Goal: Task Accomplishment & Management: Use online tool/utility

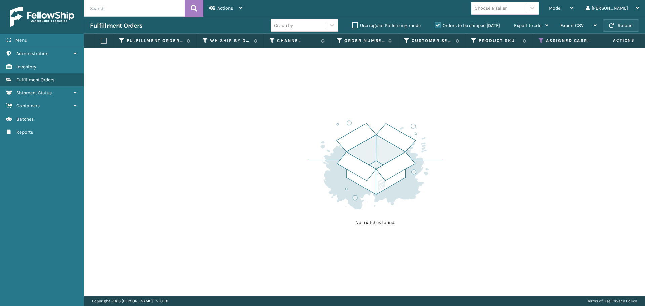
click at [623, 26] on button "Reload" at bounding box center [621, 25] width 36 height 12
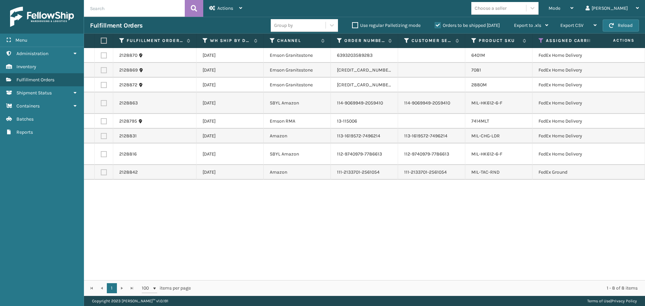
click at [105, 38] on label at bounding box center [103, 41] width 4 height 6
click at [101, 39] on input "checkbox" at bounding box center [101, 41] width 0 height 4
checkbox input "true"
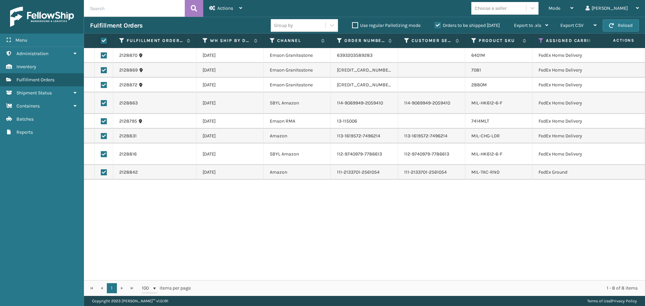
checkbox input "true"
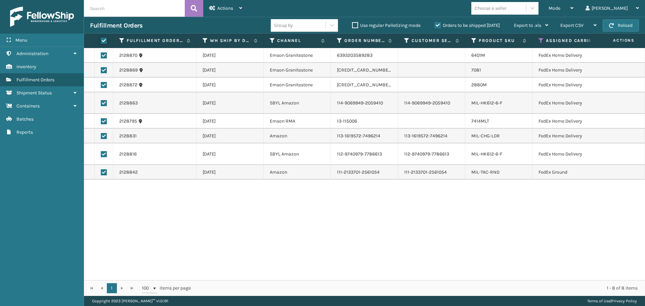
checkbox input "true"
click at [221, 8] on span "Actions" at bounding box center [225, 8] width 16 height 6
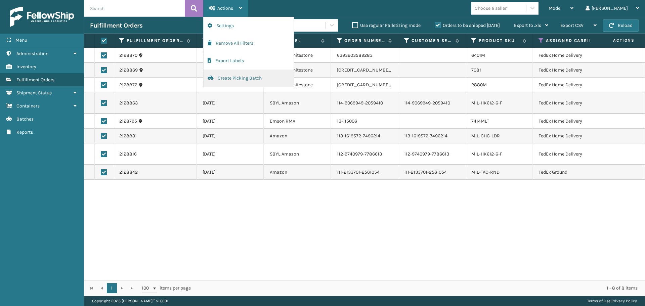
click at [231, 79] on button "Create Picking Batch" at bounding box center [249, 78] width 90 height 17
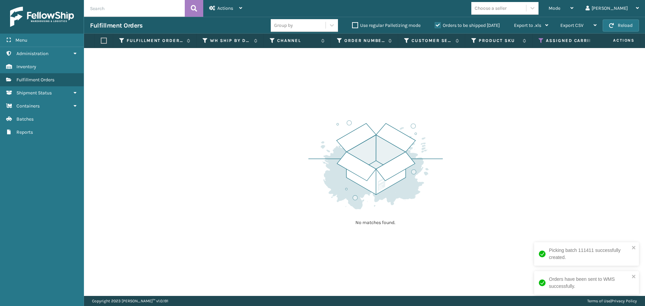
click at [540, 38] on icon at bounding box center [541, 41] width 5 height 6
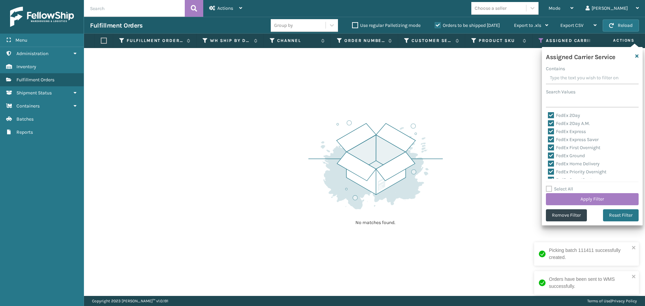
click at [547, 191] on label "Select All" at bounding box center [559, 189] width 27 height 6
click at [547, 186] on input "Select All" at bounding box center [596, 185] width 101 height 1
checkbox input "true"
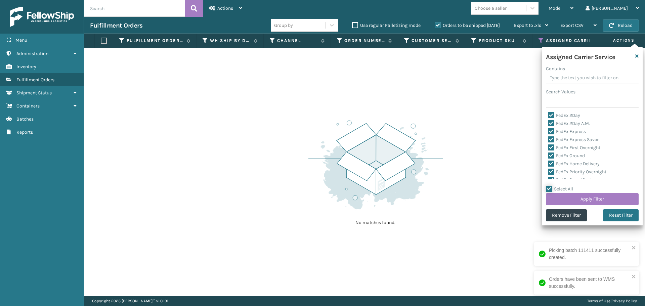
checkbox input "true"
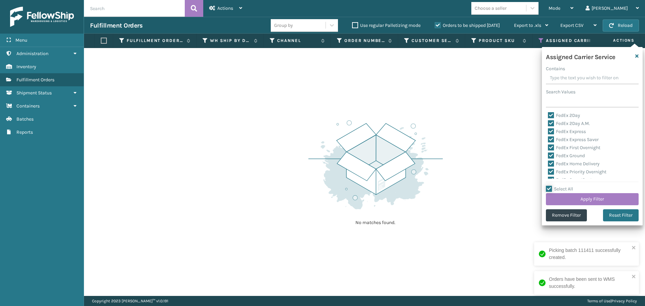
checkbox input "true"
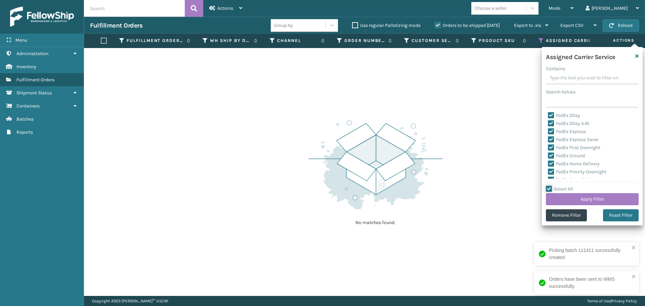
checkbox input "true"
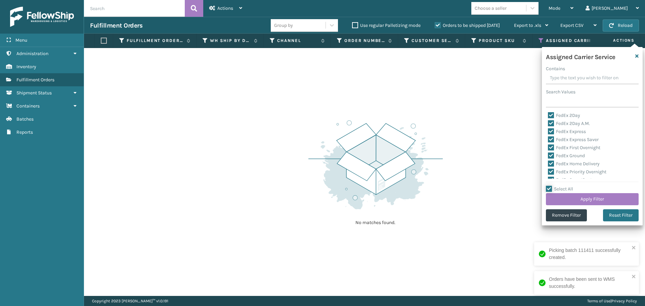
checkbox input "true"
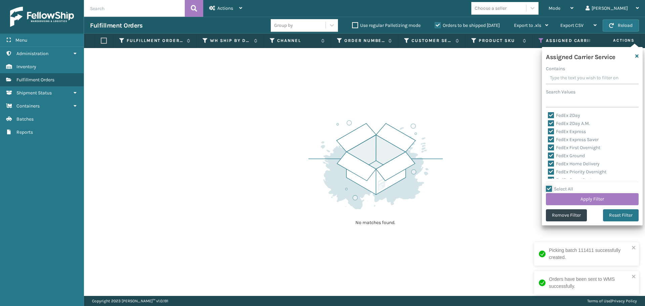
checkbox input "true"
click at [549, 189] on label "Select All" at bounding box center [559, 189] width 27 height 6
click at [549, 186] on input "Select All" at bounding box center [596, 185] width 101 height 1
checkbox input "false"
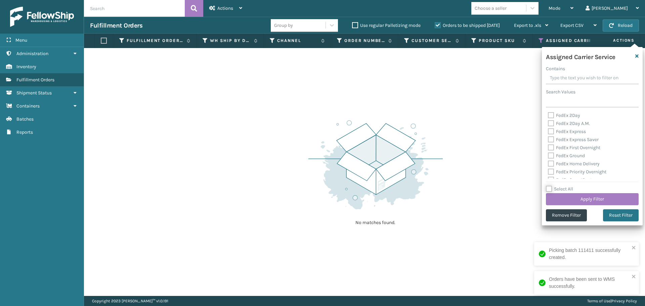
checkbox input "false"
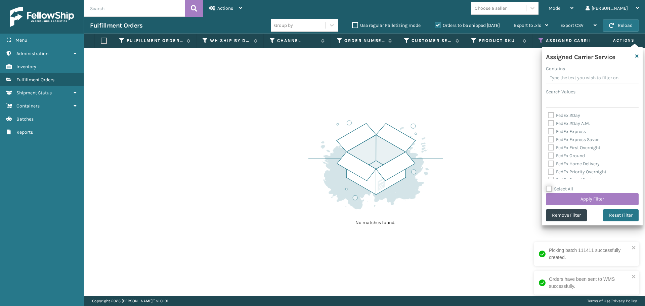
checkbox input "false"
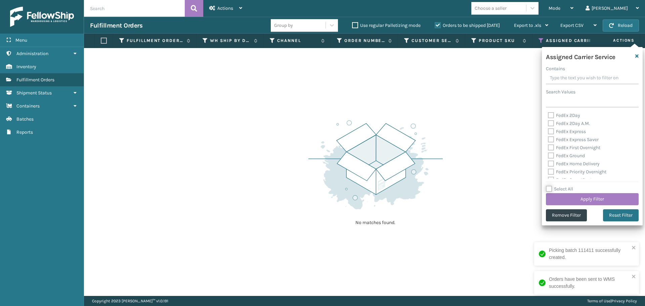
checkbox input "false"
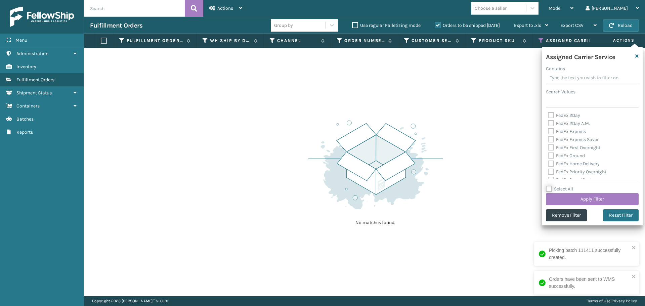
checkbox input "false"
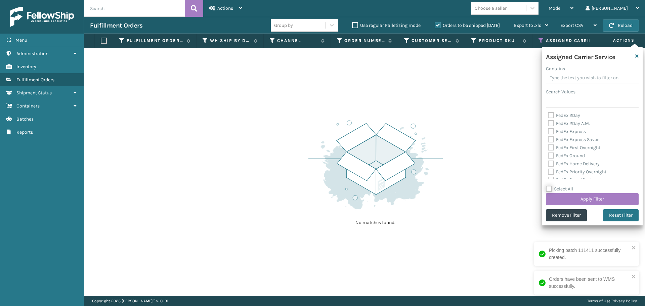
checkbox input "false"
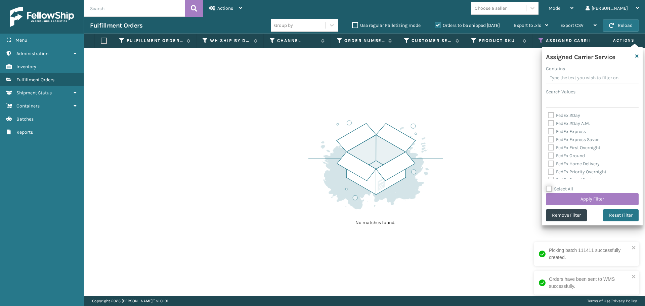
checkbox input "false"
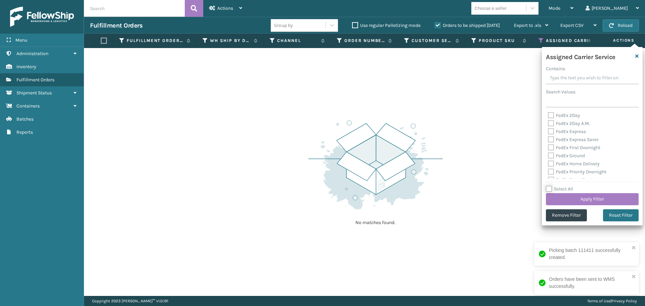
checkbox input "false"
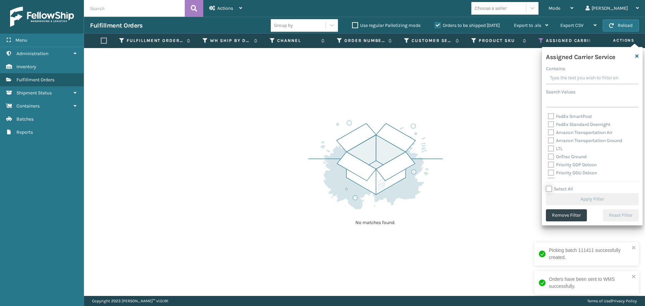
scroll to position [67, 0]
click at [549, 155] on label "OnTrac Ground" at bounding box center [567, 153] width 39 height 6
click at [549, 154] on input "OnTrac Ground" at bounding box center [548, 151] width 0 height 4
checkbox input "true"
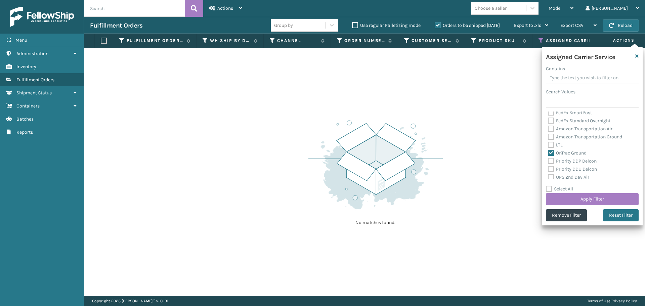
click at [550, 163] on label "Priority DDP Delcon" at bounding box center [572, 161] width 49 height 6
click at [549, 162] on input "Priority DDP Delcon" at bounding box center [548, 159] width 0 height 4
checkbox input "true"
click at [552, 170] on label "Priority DDU Delcon" at bounding box center [572, 169] width 49 height 6
click at [549, 170] on input "Priority DDU Delcon" at bounding box center [548, 167] width 0 height 4
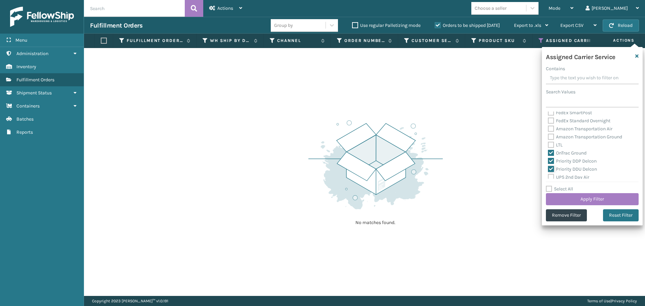
checkbox input "true"
click at [553, 178] on label "UPS 2nd Day Air" at bounding box center [568, 177] width 41 height 6
click at [549, 178] on input "UPS 2nd Day Air" at bounding box center [548, 175] width 0 height 4
checkbox input "true"
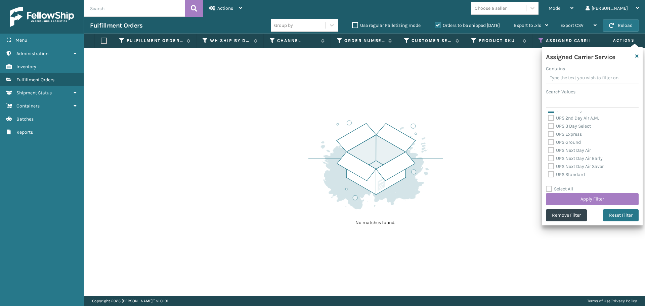
click at [551, 120] on label "UPS 2nd Day Air A.M." at bounding box center [573, 118] width 51 height 6
click at [549, 119] on input "UPS 2nd Day Air A.M." at bounding box center [548, 116] width 0 height 4
checkbox input "true"
click at [552, 127] on label "UPS 3 Day Select" at bounding box center [569, 126] width 43 height 6
click at [549, 127] on input "UPS 3 Day Select" at bounding box center [548, 124] width 0 height 4
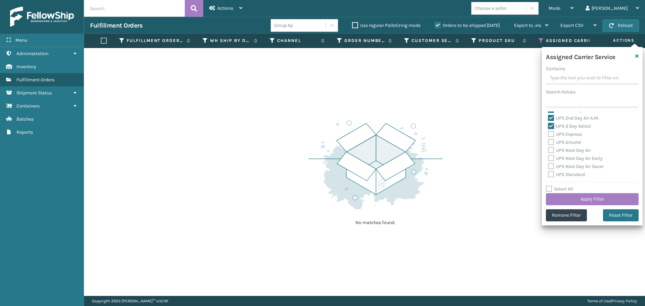
checkbox input "true"
click at [552, 136] on label "UPS Express" at bounding box center [565, 134] width 34 height 6
click at [549, 135] on input "UPS Express" at bounding box center [548, 132] width 0 height 4
checkbox input "true"
click at [552, 143] on label "UPS Ground" at bounding box center [564, 142] width 33 height 6
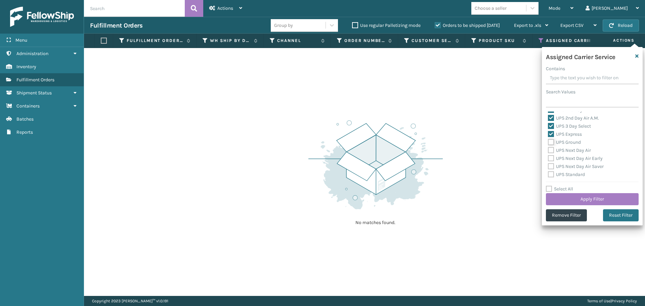
click at [549, 143] on input "UPS Ground" at bounding box center [548, 140] width 0 height 4
checkbox input "true"
click at [551, 151] on label "UPS Next Day Air" at bounding box center [569, 151] width 43 height 6
click at [549, 151] on input "UPS Next Day Air" at bounding box center [548, 149] width 0 height 4
checkbox input "true"
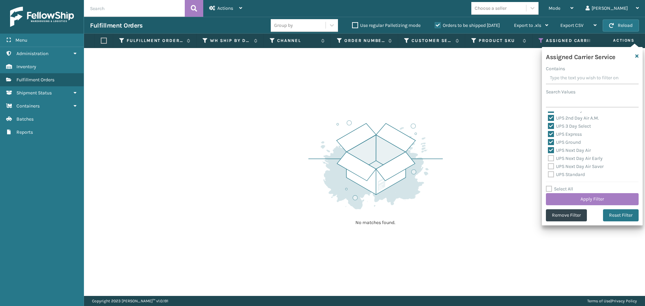
click at [551, 159] on label "UPS Next Day Air Early" at bounding box center [575, 159] width 55 height 6
click at [549, 159] on input "UPS Next Day Air Early" at bounding box center [548, 157] width 0 height 4
checkbox input "true"
click at [551, 166] on label "UPS Next Day Air Saver" at bounding box center [576, 167] width 56 height 6
click at [549, 166] on input "UPS Next Day Air Saver" at bounding box center [548, 165] width 0 height 4
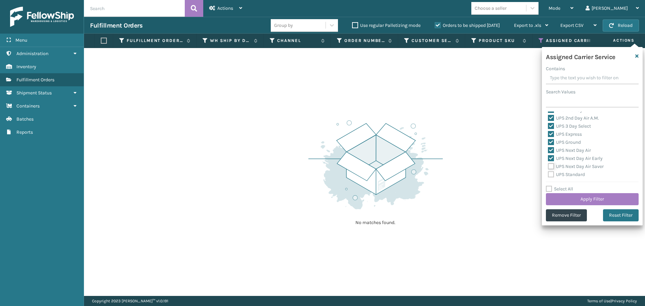
checkbox input "true"
click at [552, 173] on label "UPS Standard" at bounding box center [566, 175] width 37 height 6
click at [549, 173] on input "UPS Standard" at bounding box center [548, 173] width 0 height 4
checkbox input "true"
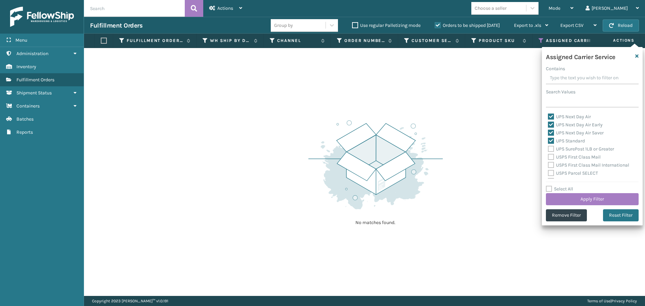
click at [552, 148] on label "UPS SurePost 1LB or Greater" at bounding box center [581, 149] width 66 height 6
click at [549, 148] on input "UPS SurePost 1LB or Greater" at bounding box center [548, 147] width 0 height 4
checkbox input "true"
click at [553, 155] on label "USPS First Class Mail" at bounding box center [574, 157] width 53 height 6
click at [549, 155] on input "USPS First Class Mail" at bounding box center [548, 155] width 0 height 4
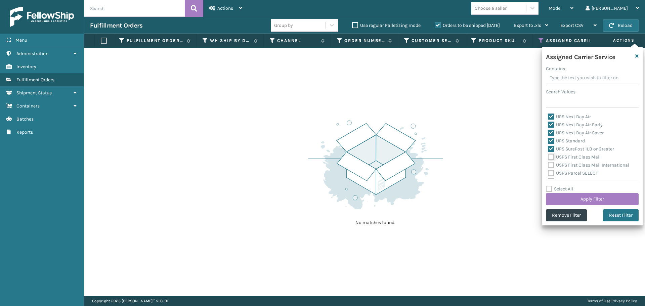
checkbox input "true"
drag, startPoint x: 553, startPoint y: 163, endPoint x: 553, endPoint y: 173, distance: 9.4
click at [553, 164] on label "USPS First Class Mail International" at bounding box center [588, 165] width 81 height 6
click at [549, 164] on input "USPS First Class Mail International" at bounding box center [548, 163] width 0 height 4
checkbox input "true"
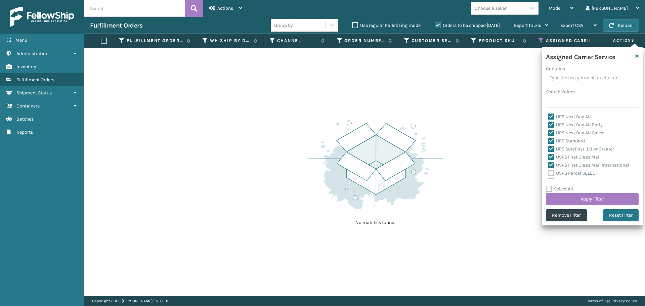
click at [553, 174] on label "USPS Parcel SELECT" at bounding box center [573, 173] width 50 height 6
click at [549, 174] on input "USPS Parcel SELECT" at bounding box center [548, 171] width 0 height 4
checkbox input "true"
click at [550, 150] on label "USPS Priority Mail" at bounding box center [571, 148] width 46 height 6
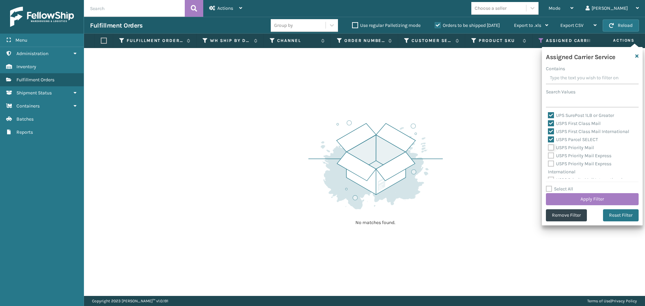
click at [549, 148] on input "USPS Priority Mail" at bounding box center [548, 146] width 0 height 4
checkbox input "true"
drag, startPoint x: 550, startPoint y: 155, endPoint x: 551, endPoint y: 162, distance: 7.1
click at [550, 155] on label "USPS Priority Mail Express" at bounding box center [580, 156] width 64 height 6
click at [549, 155] on input "USPS Priority Mail Express" at bounding box center [548, 154] width 0 height 4
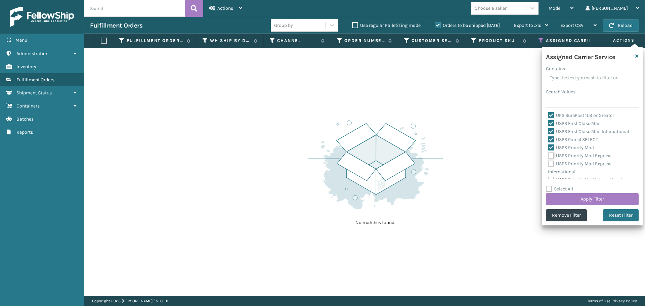
checkbox input "true"
click at [551, 162] on label "USPS Priority Mail Express International" at bounding box center [580, 168] width 64 height 14
click at [549, 162] on input "USPS Priority Mail Express International" at bounding box center [548, 162] width 0 height 4
checkbox input "true"
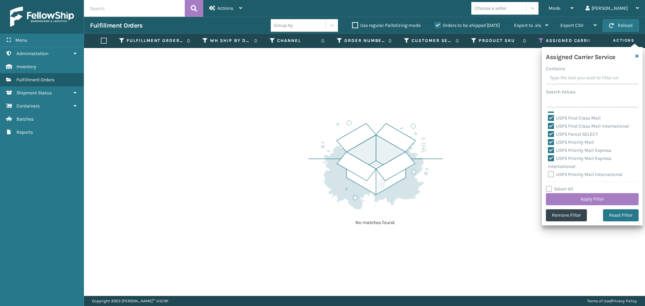
click at [550, 173] on label "USPS Priority Mail International" at bounding box center [585, 175] width 75 height 6
click at [549, 173] on input "USPS Priority Mail International" at bounding box center [548, 173] width 0 height 4
checkbox input "true"
click at [566, 196] on button "Apply Filter" at bounding box center [592, 199] width 93 height 12
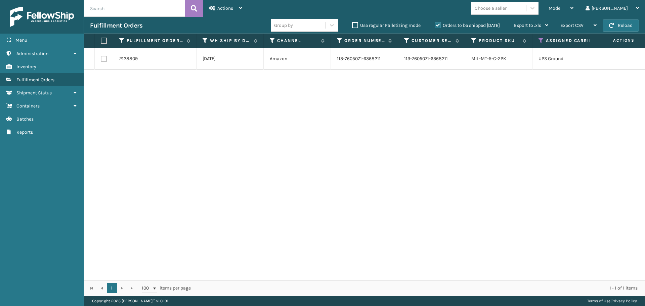
click at [105, 39] on label at bounding box center [103, 41] width 4 height 6
click at [101, 39] on input "checkbox" at bounding box center [101, 41] width 0 height 4
checkbox input "true"
click at [233, 14] on div "Actions" at bounding box center [225, 8] width 33 height 17
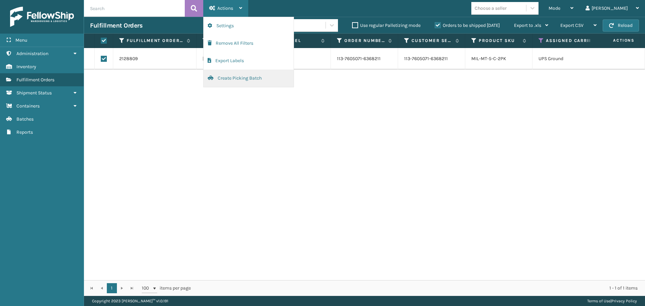
click at [249, 78] on button "Create Picking Batch" at bounding box center [249, 78] width 90 height 17
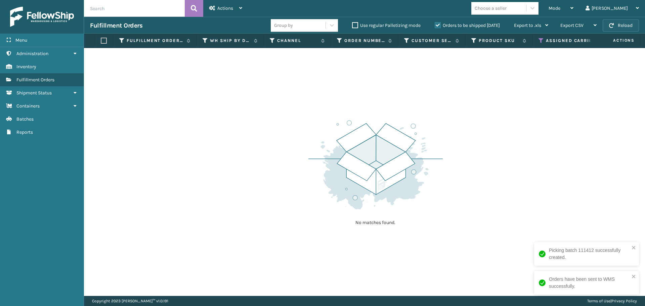
click at [619, 21] on button "Reload" at bounding box center [621, 25] width 36 height 12
click at [542, 42] on icon at bounding box center [541, 41] width 5 height 6
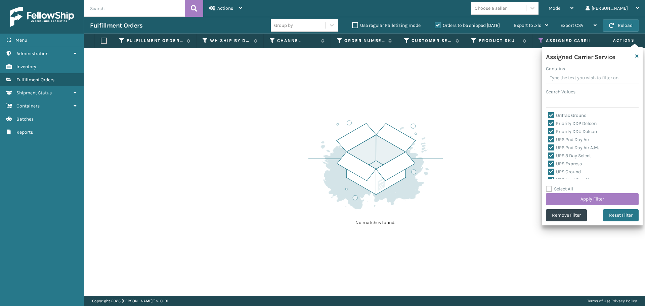
click at [552, 190] on label "Select All" at bounding box center [559, 189] width 27 height 6
click at [552, 186] on input "Select All" at bounding box center [596, 185] width 101 height 1
checkbox input "true"
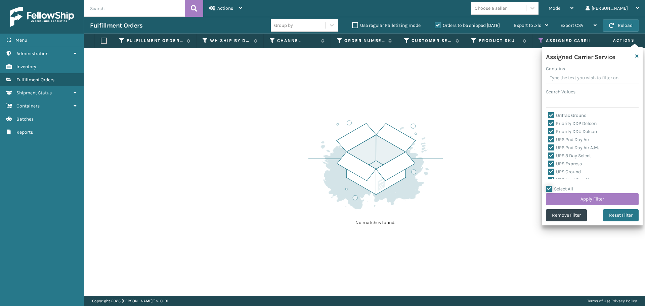
checkbox input "true"
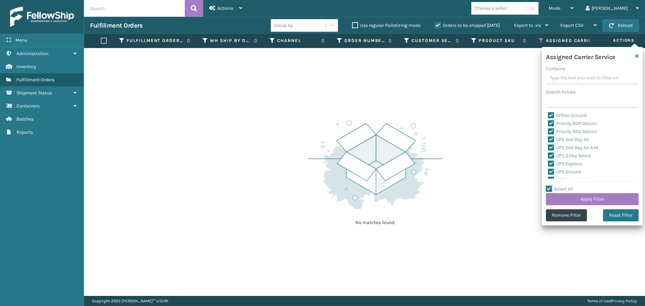
checkbox input "true"
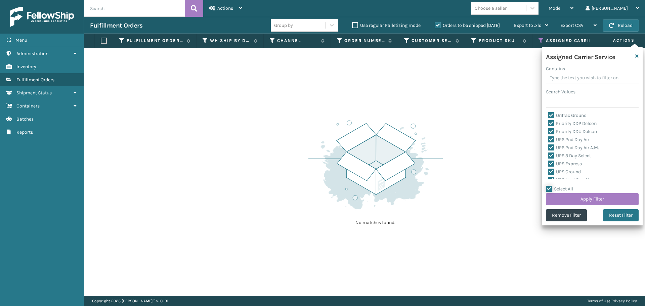
checkbox input "true"
click at [551, 189] on label "Select All" at bounding box center [559, 189] width 27 height 6
click at [551, 186] on input "Select All" at bounding box center [596, 185] width 101 height 1
checkbox input "false"
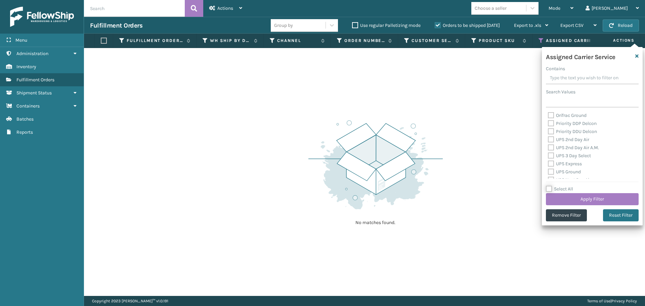
checkbox input "false"
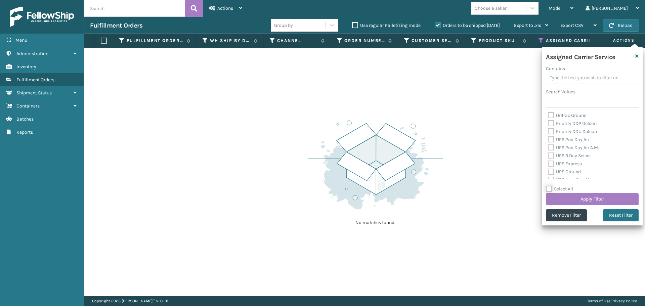
checkbox input "false"
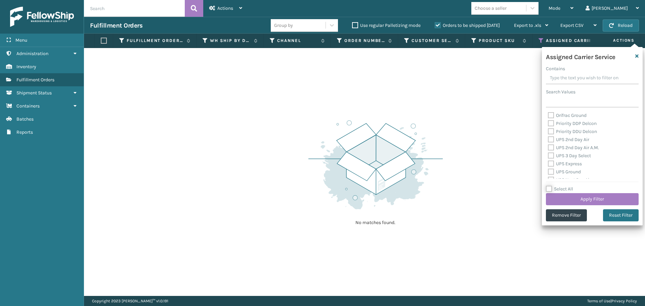
checkbox input "false"
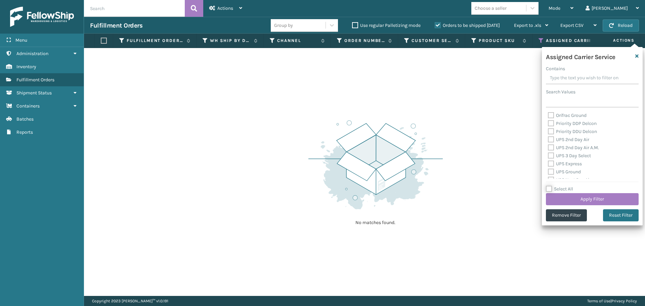
checkbox input "false"
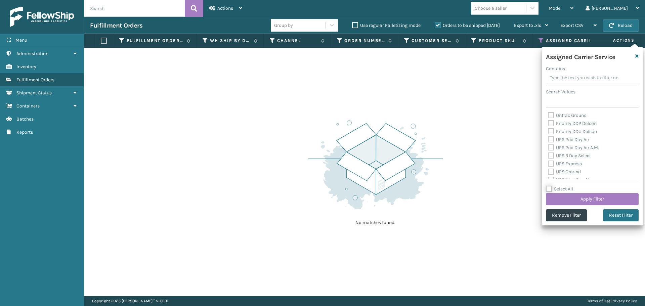
checkbox input "false"
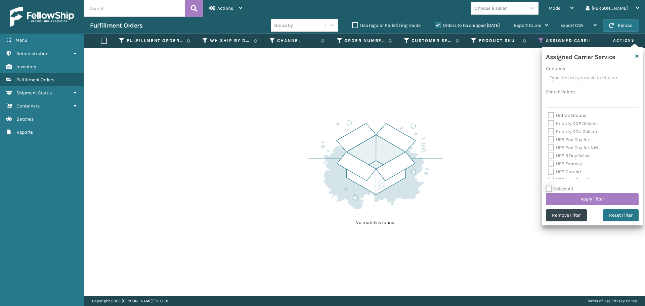
checkbox input "false"
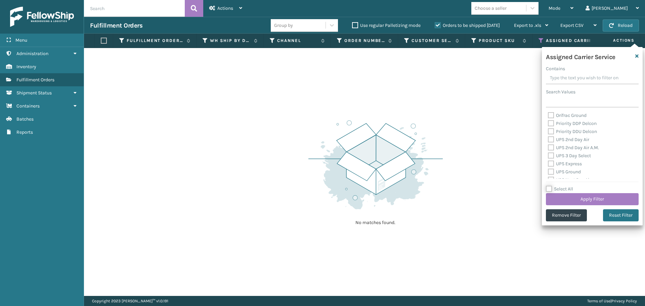
checkbox input "false"
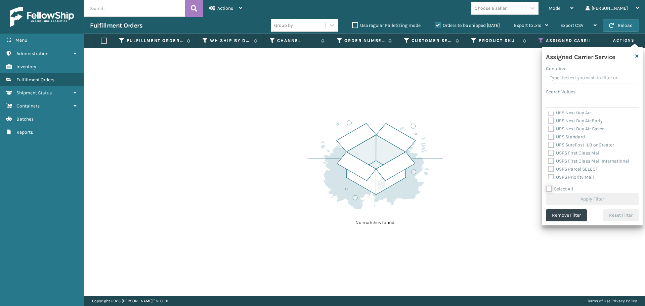
scroll to position [134, 0]
click at [551, 150] on label "Amazon Transportation Air" at bounding box center [580, 151] width 65 height 6
click at [549, 150] on input "Amazon Transportation Air" at bounding box center [548, 149] width 0 height 4
checkbox input "true"
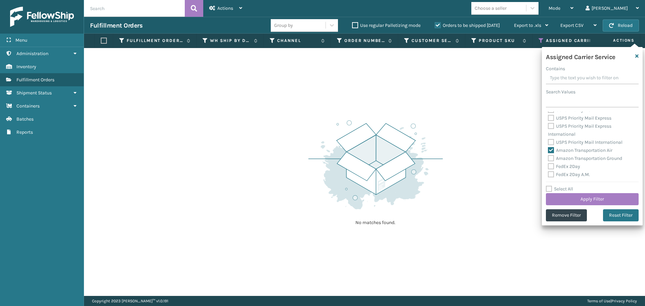
click at [551, 158] on label "Amazon Transportation Ground" at bounding box center [585, 159] width 74 height 6
click at [549, 158] on input "Amazon Transportation Ground" at bounding box center [548, 157] width 0 height 4
checkbox input "true"
click at [564, 199] on button "Apply Filter" at bounding box center [592, 199] width 93 height 12
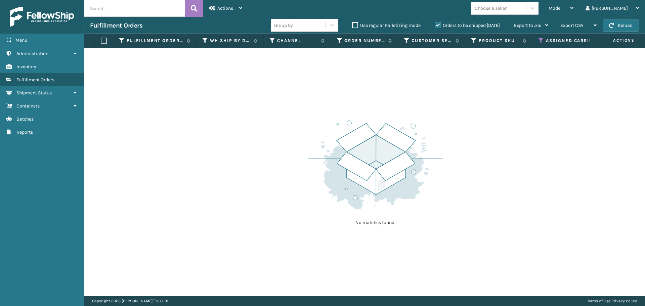
click at [543, 40] on icon at bounding box center [541, 41] width 5 height 6
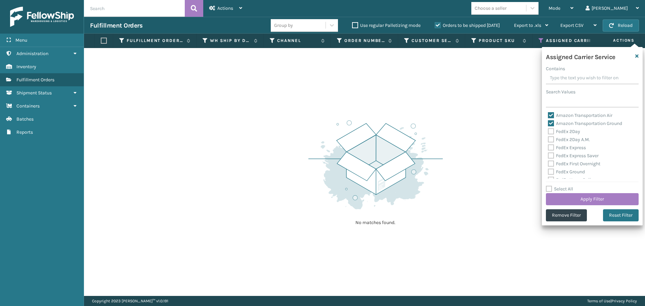
click at [551, 116] on label "Amazon Transportation Air" at bounding box center [580, 116] width 65 height 6
click at [549, 116] on input "Amazon Transportation Air" at bounding box center [548, 114] width 0 height 4
checkbox input "false"
click at [551, 121] on label "Amazon Transportation Ground" at bounding box center [585, 124] width 74 height 6
click at [549, 121] on input "Amazon Transportation Ground" at bounding box center [548, 122] width 0 height 4
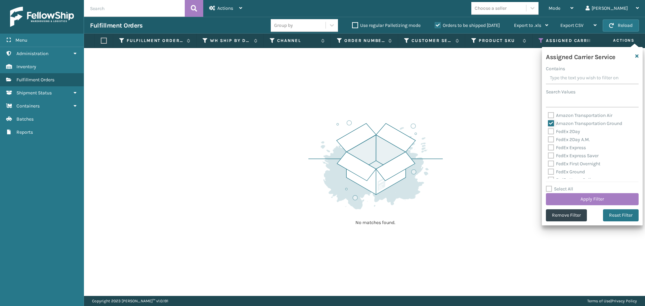
checkbox input "false"
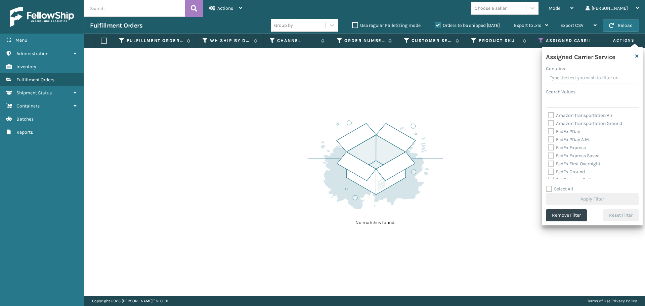
click at [553, 132] on label "FedEx 2Day" at bounding box center [564, 132] width 32 height 6
click at [549, 132] on input "FedEx 2Day" at bounding box center [548, 130] width 0 height 4
checkbox input "true"
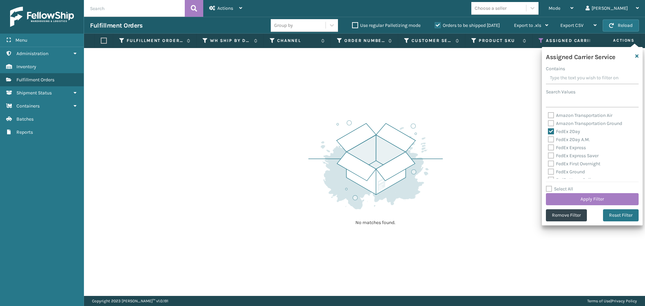
click at [553, 141] on label "FedEx 2Day A.M." at bounding box center [569, 140] width 42 height 6
click at [549, 140] on input "FedEx 2Day A.M." at bounding box center [548, 138] width 0 height 4
checkbox input "true"
click at [553, 146] on label "FedEx Express" at bounding box center [567, 148] width 38 height 6
click at [549, 146] on input "FedEx Express" at bounding box center [548, 146] width 0 height 4
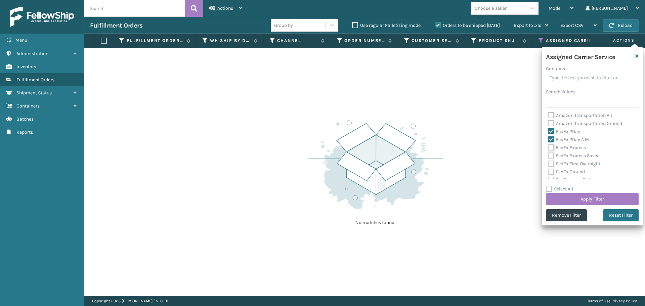
checkbox input "true"
drag, startPoint x: 553, startPoint y: 153, endPoint x: 553, endPoint y: 164, distance: 10.8
click at [553, 154] on label "FedEx Express Saver" at bounding box center [573, 156] width 51 height 6
click at [549, 154] on input "FedEx Express Saver" at bounding box center [548, 154] width 0 height 4
checkbox input "true"
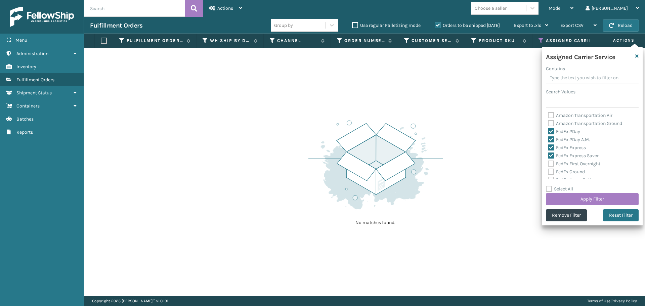
click at [552, 165] on label "FedEx First Overnight" at bounding box center [574, 164] width 52 height 6
click at [549, 164] on input "FedEx First Overnight" at bounding box center [548, 162] width 0 height 4
checkbox input "true"
click at [551, 169] on label "FedEx Ground" at bounding box center [566, 172] width 37 height 6
click at [549, 169] on input "FedEx Ground" at bounding box center [548, 170] width 0 height 4
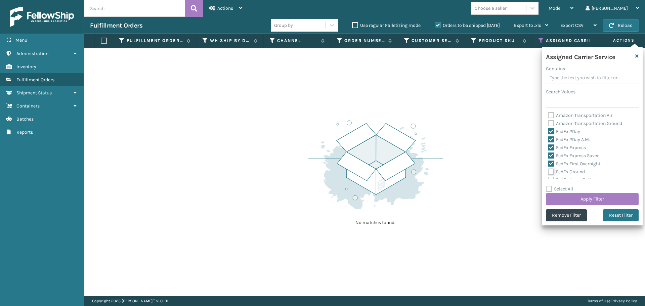
checkbox input "true"
click at [550, 146] on label "FedEx Home Delivery" at bounding box center [574, 147] width 52 height 6
click at [549, 146] on input "FedEx Home Delivery" at bounding box center [548, 145] width 0 height 4
checkbox input "true"
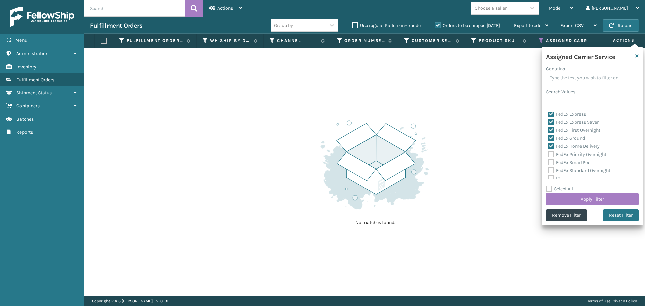
click at [552, 155] on label "FedEx Priority Overnight" at bounding box center [577, 155] width 58 height 6
click at [549, 155] on input "FedEx Priority Overnight" at bounding box center [548, 153] width 0 height 4
checkbox input "true"
click at [552, 163] on label "FedEx SmartPost" at bounding box center [570, 163] width 44 height 6
click at [549, 163] on input "FedEx SmartPost" at bounding box center [548, 161] width 0 height 4
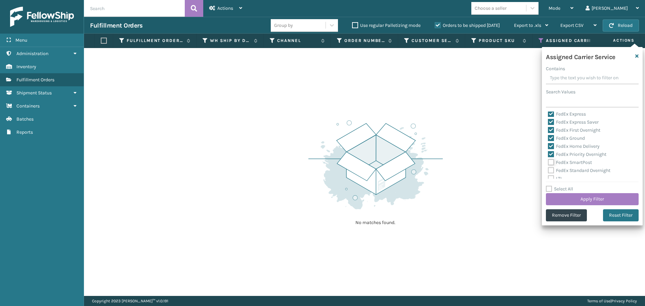
checkbox input "true"
click at [551, 169] on label "FedEx Standard Overnight" at bounding box center [579, 171] width 63 height 6
click at [549, 169] on input "FedEx Standard Overnight" at bounding box center [548, 169] width 0 height 4
checkbox input "true"
click at [578, 201] on button "Apply Filter" at bounding box center [592, 199] width 93 height 12
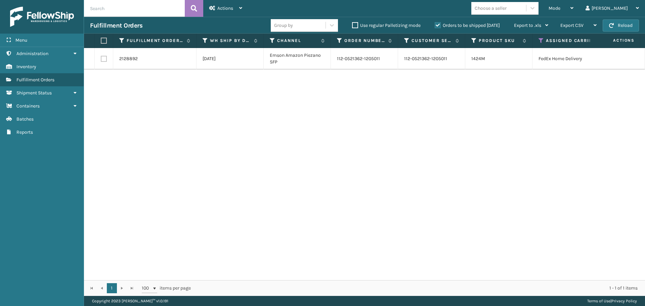
click at [102, 41] on label at bounding box center [103, 41] width 4 height 6
click at [101, 41] on input "checkbox" at bounding box center [101, 41] width 0 height 4
checkbox input "true"
click at [249, 12] on div "Mode Regular Mode Picking Mode Labeling Mode Exit Scan Mode Choose a seller [PE…" at bounding box center [446, 8] width 397 height 17
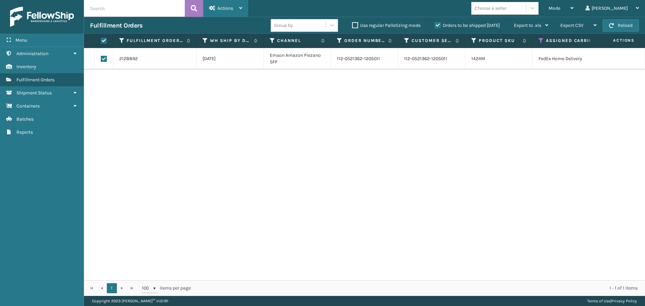
click at [241, 12] on div "Actions" at bounding box center [225, 8] width 33 height 17
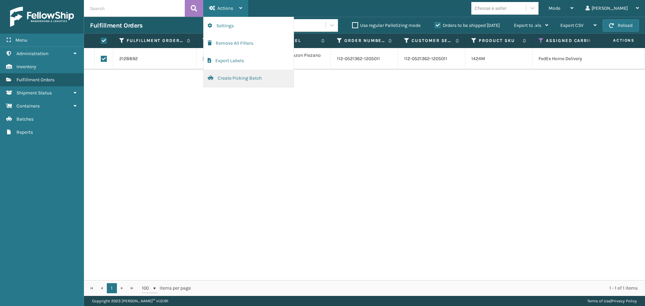
click at [246, 76] on button "Create Picking Batch" at bounding box center [249, 78] width 90 height 17
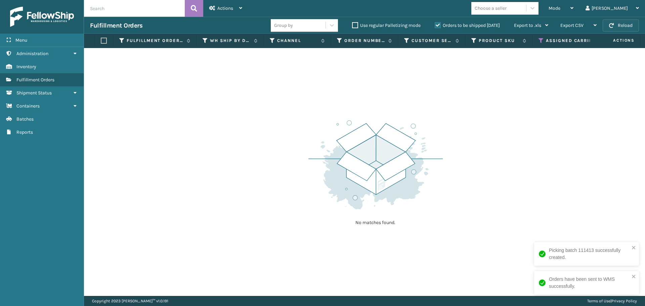
click at [616, 24] on button "Reload" at bounding box center [621, 25] width 36 height 12
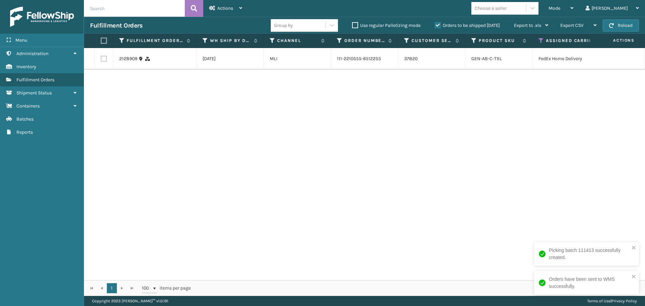
click at [105, 42] on label at bounding box center [103, 41] width 4 height 6
click at [101, 42] on input "checkbox" at bounding box center [101, 41] width 0 height 4
checkbox input "true"
click at [222, 12] on div "Actions" at bounding box center [225, 8] width 33 height 17
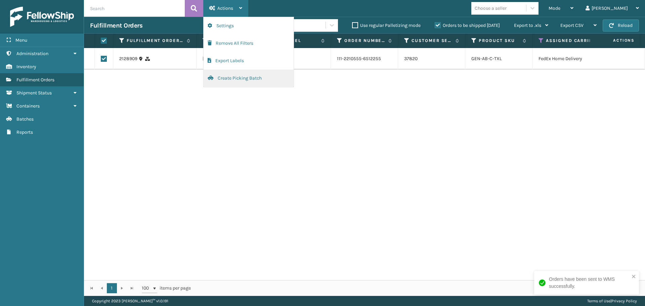
click at [229, 76] on button "Create Picking Batch" at bounding box center [249, 78] width 90 height 17
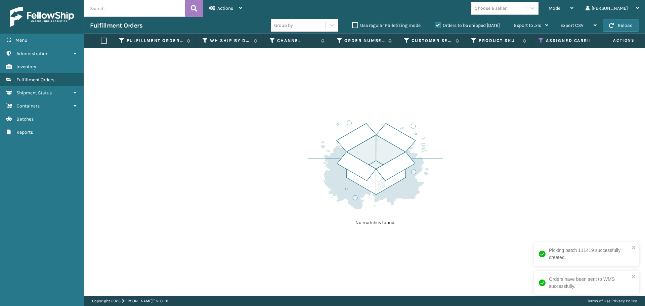
click at [539, 40] on icon at bounding box center [541, 41] width 5 height 6
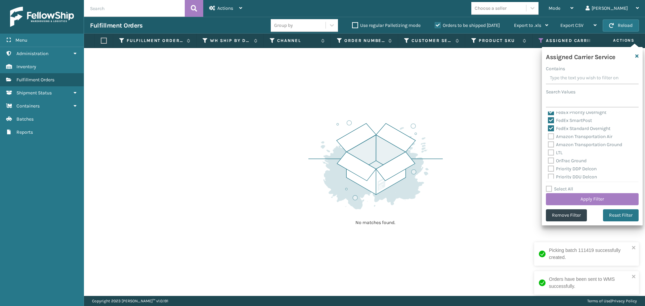
scroll to position [67, 0]
click at [552, 128] on label "Amazon Transportation Air" at bounding box center [580, 129] width 65 height 6
click at [549, 128] on input "Amazon Transportation Air" at bounding box center [548, 127] width 0 height 4
checkbox input "true"
click at [552, 136] on label "Amazon Transportation Ground" at bounding box center [585, 137] width 74 height 6
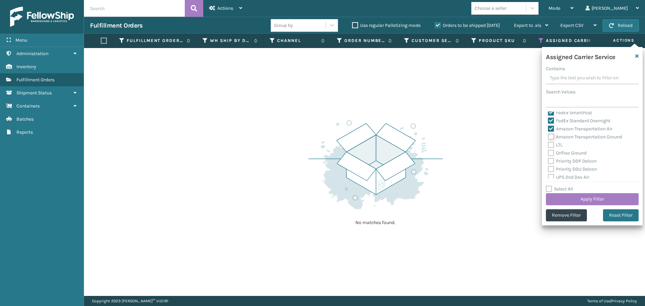
click at [549, 136] on input "Amazon Transportation Ground" at bounding box center [548, 135] width 0 height 4
checkbox input "true"
click at [563, 196] on button "Apply Filter" at bounding box center [592, 199] width 93 height 12
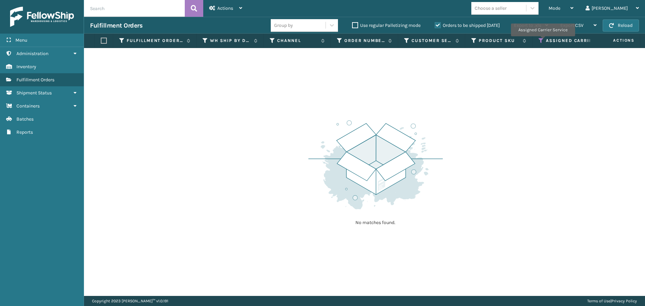
click at [543, 41] on icon at bounding box center [541, 41] width 5 height 6
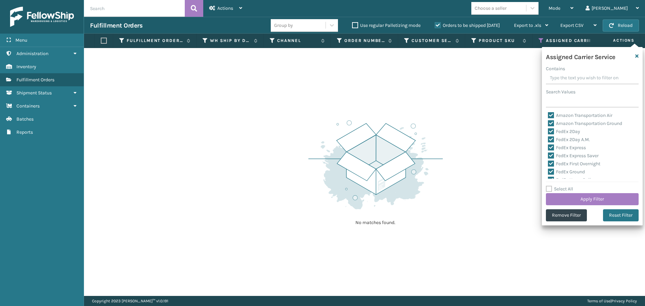
click at [548, 192] on label "Select All" at bounding box center [559, 189] width 27 height 6
click at [548, 186] on input "Select All" at bounding box center [596, 185] width 101 height 1
checkbox input "true"
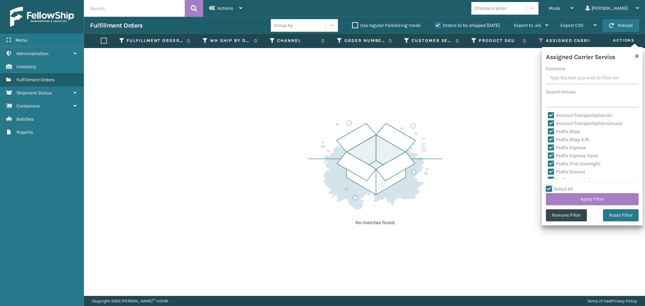
checkbox input "true"
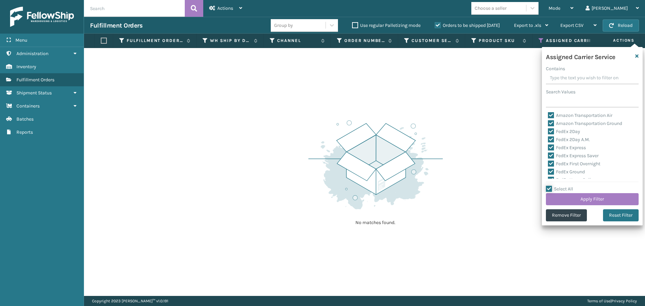
checkbox input "true"
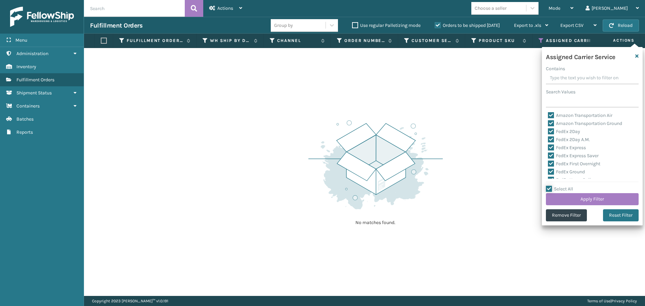
checkbox input "true"
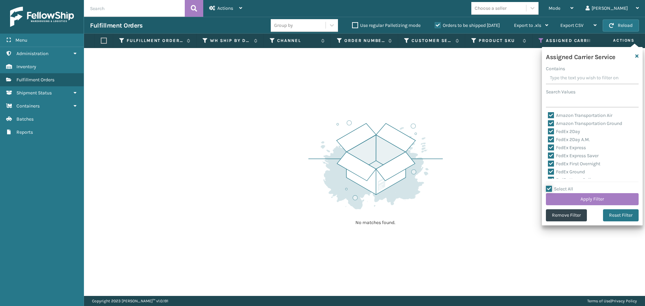
checkbox input "true"
click at [547, 144] on div "Amazon Transportation Air Amazon Transportation Ground FedEx 2Day FedEx 2Day A.…" at bounding box center [592, 145] width 93 height 67
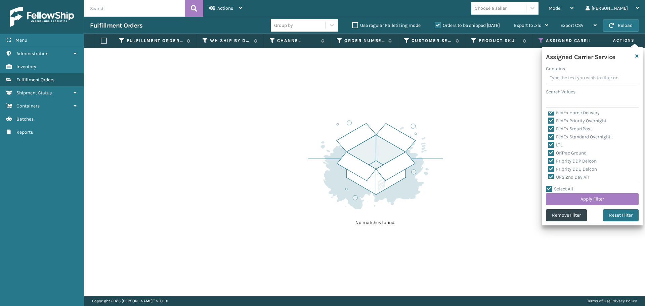
click at [551, 144] on label "LTL" at bounding box center [555, 145] width 15 height 6
click at [549, 144] on input "LTL" at bounding box center [548, 143] width 0 height 4
checkbox input "false"
click at [571, 196] on button "Apply Filter" at bounding box center [592, 199] width 93 height 12
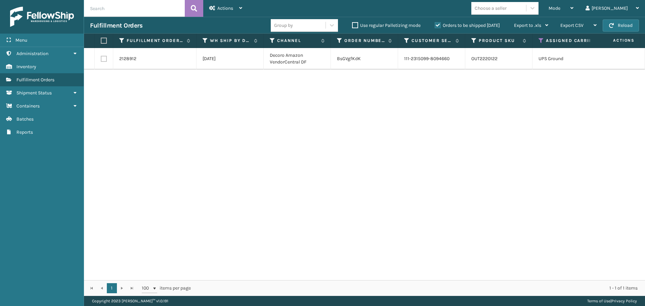
click at [105, 41] on label at bounding box center [103, 41] width 4 height 6
click at [101, 41] on input "checkbox" at bounding box center [101, 41] width 0 height 4
checkbox input "true"
click at [220, 10] on span "Actions" at bounding box center [225, 8] width 16 height 6
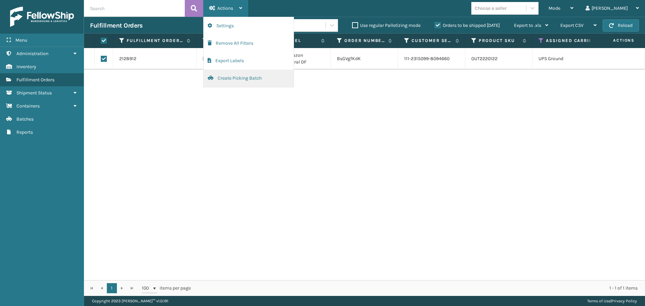
click at [228, 77] on button "Create Picking Batch" at bounding box center [249, 78] width 90 height 17
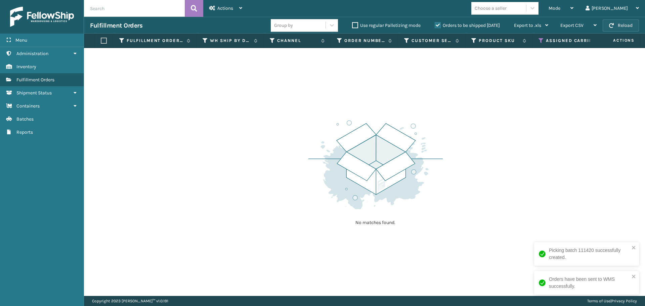
click at [633, 25] on button "Reload" at bounding box center [621, 25] width 36 height 12
click at [623, 25] on button "Reload" at bounding box center [621, 25] width 36 height 12
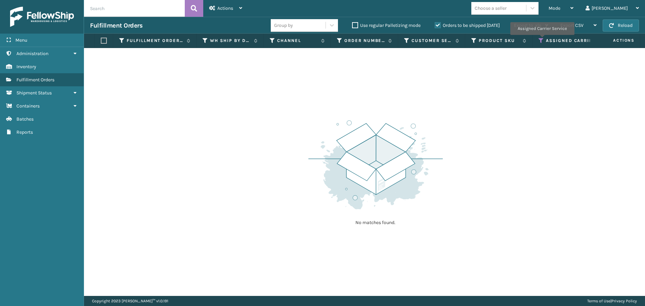
click at [542, 40] on icon at bounding box center [541, 41] width 5 height 6
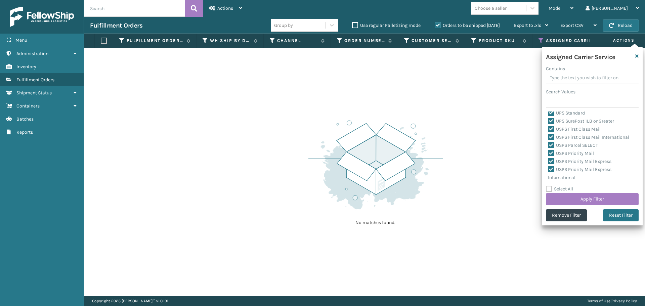
scroll to position [207, 0]
click at [624, 27] on button "Reload" at bounding box center [621, 25] width 36 height 12
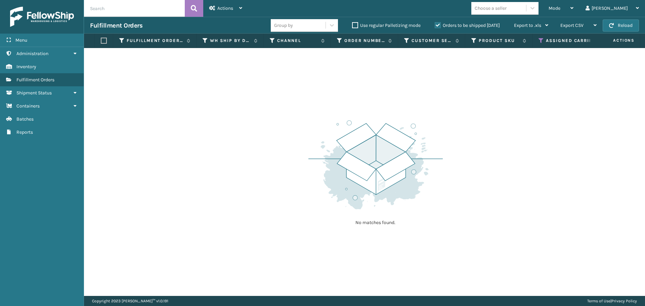
click at [624, 27] on button "Reload" at bounding box center [621, 25] width 36 height 12
click at [622, 21] on button "Reload" at bounding box center [621, 25] width 36 height 12
